Goal: Complete application form

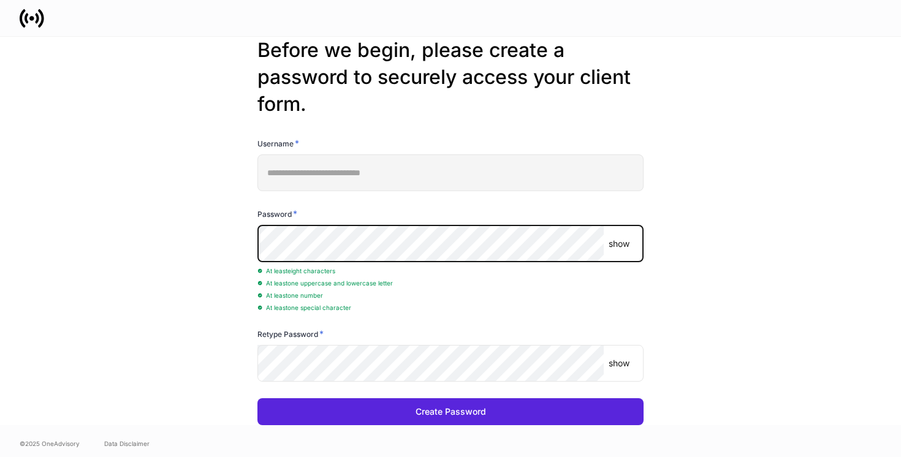
click at [621, 238] on p "show" at bounding box center [618, 244] width 21 height 12
click at [235, 241] on div "**********" at bounding box center [450, 231] width 657 height 388
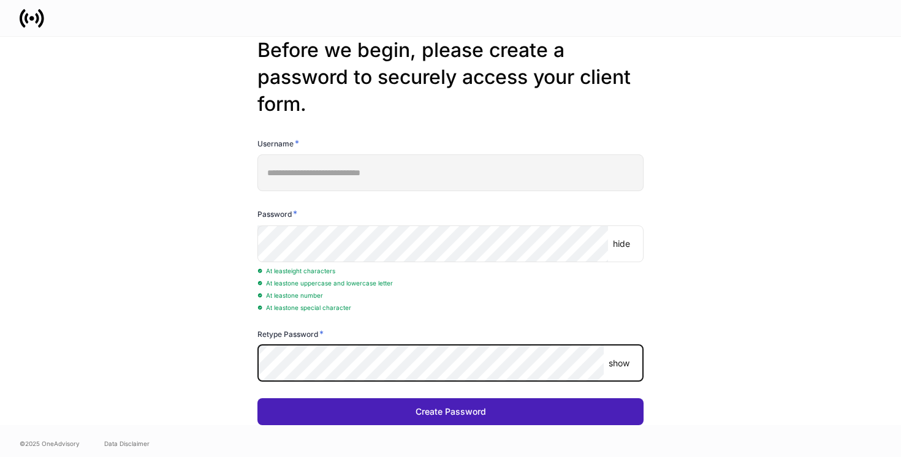
click at [491, 409] on button "Create Password" at bounding box center [450, 411] width 386 height 27
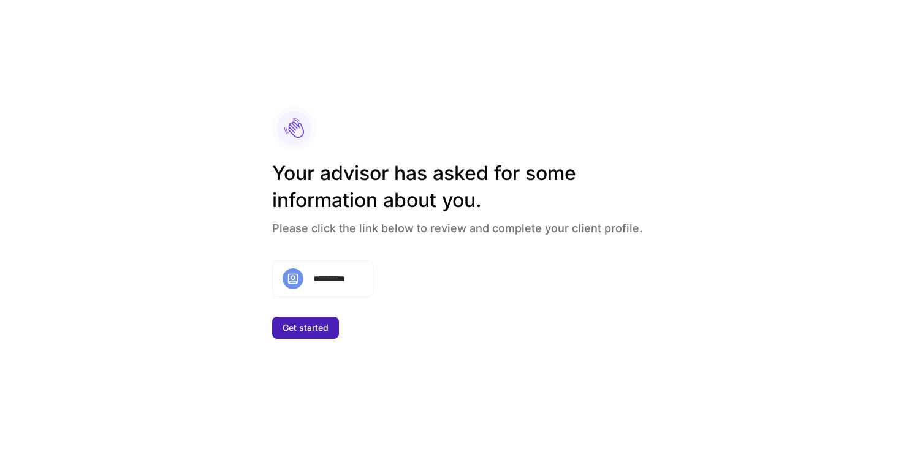
click at [318, 327] on div "Get started" at bounding box center [305, 328] width 46 height 12
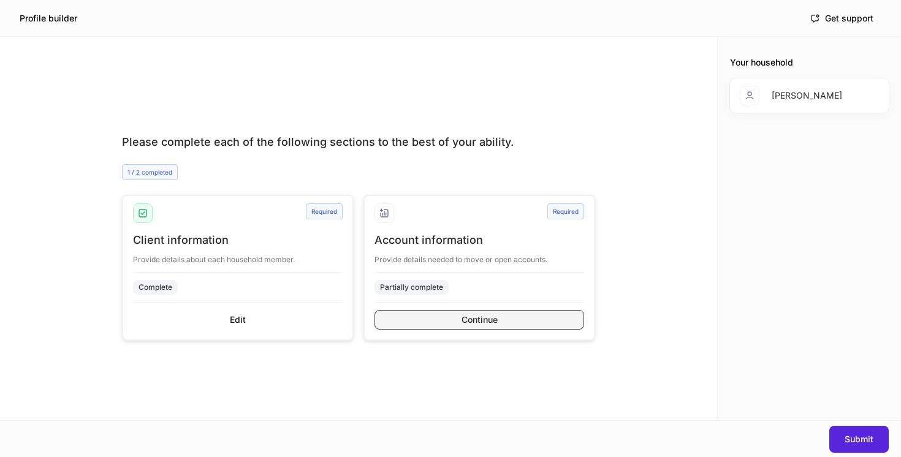
click at [410, 317] on button "Continue" at bounding box center [479, 320] width 210 height 20
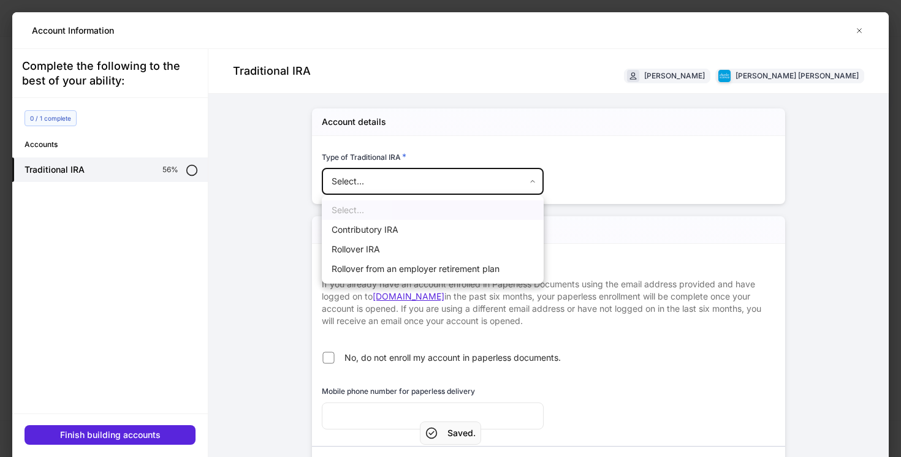
click at [360, 183] on body "Profile builder Get support Please complete each of the following sections to t…" at bounding box center [450, 228] width 901 height 457
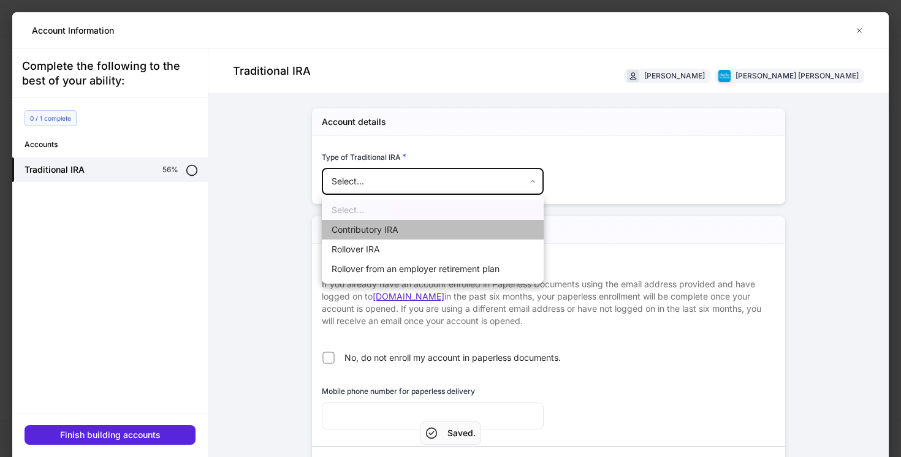
click at [360, 226] on li "Contributory IRA" at bounding box center [433, 230] width 222 height 20
type input "**********"
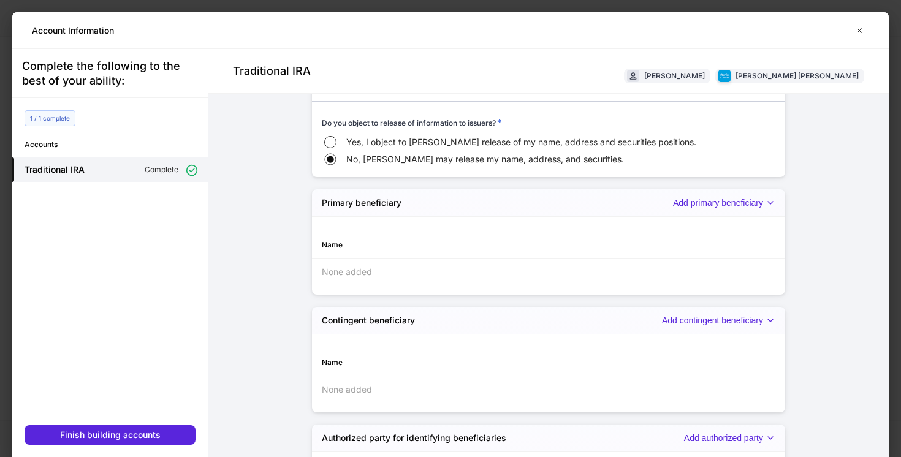
scroll to position [1273, 0]
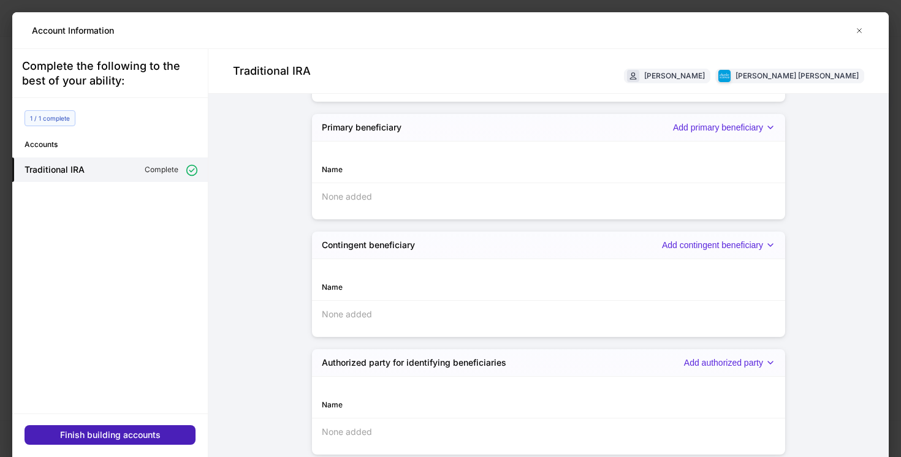
click at [132, 434] on div "Finish building accounts" at bounding box center [110, 435] width 100 height 12
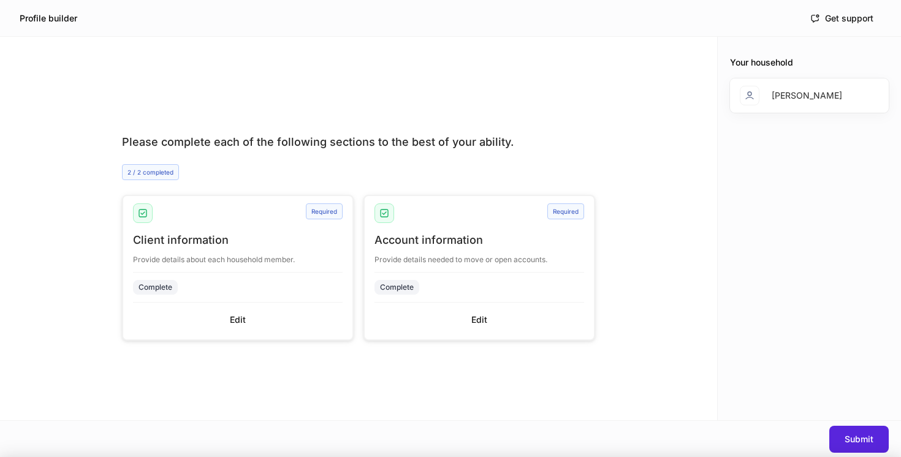
scroll to position [1261, 0]
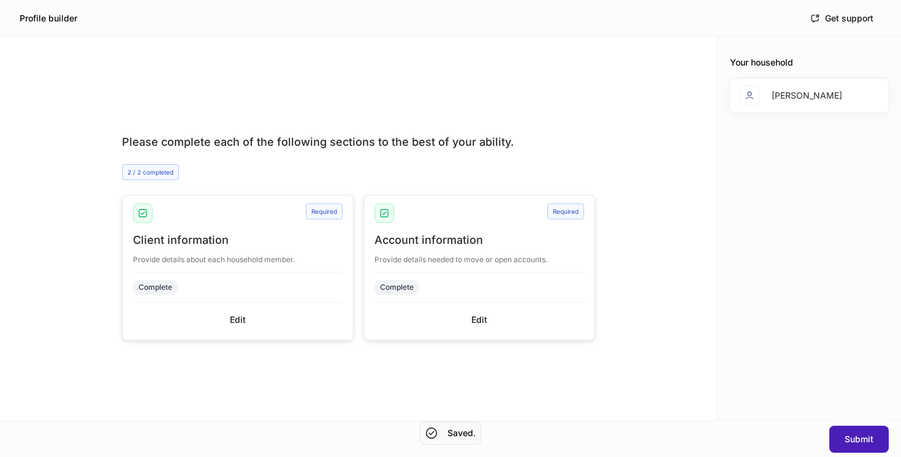
click at [847, 438] on div "Submit" at bounding box center [858, 439] width 29 height 12
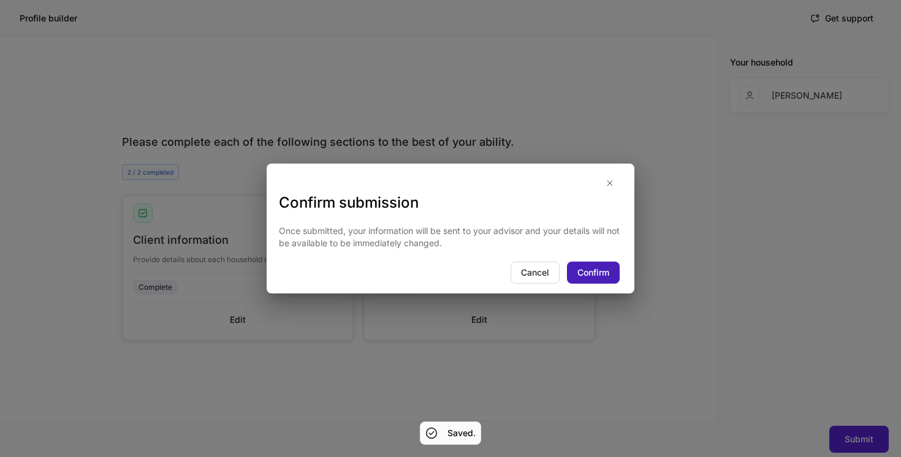
click at [605, 267] on div "Confirm" at bounding box center [593, 273] width 32 height 12
